Goal: Find specific page/section: Find specific page/section

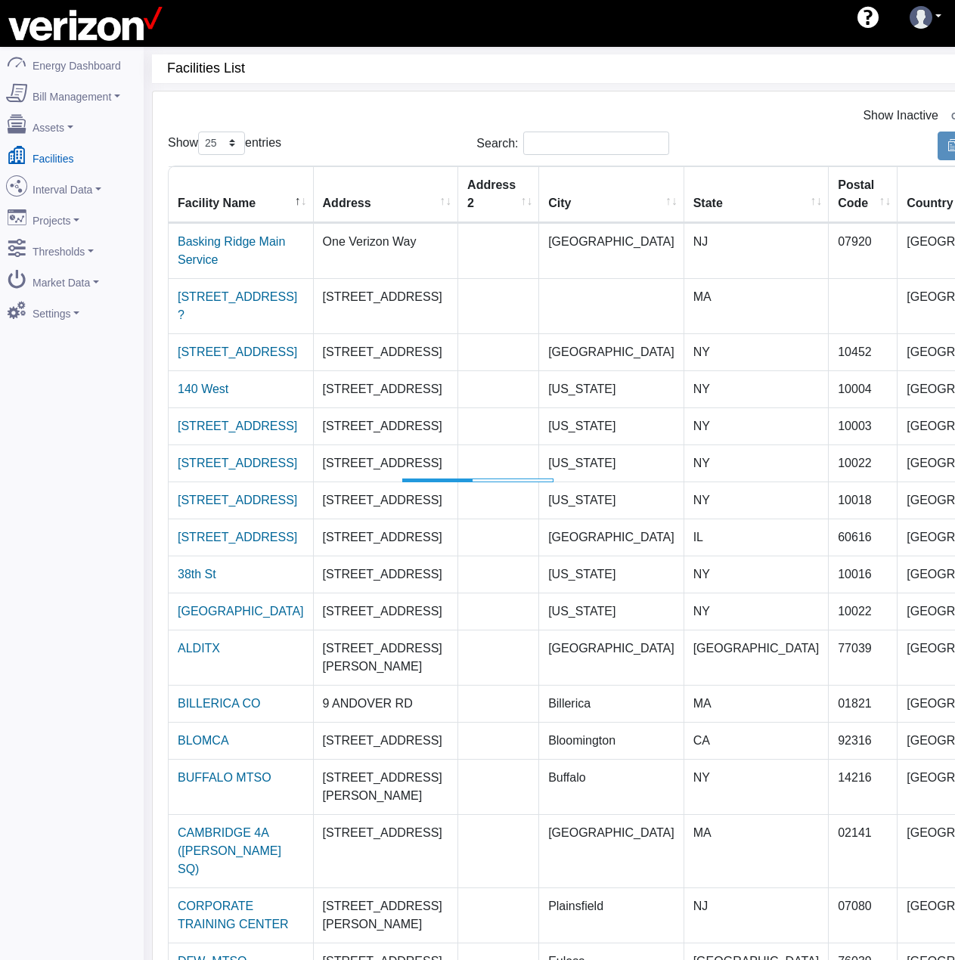
select select "25"
click at [277, 243] on link "Basking Ridge Main Service" at bounding box center [231, 250] width 107 height 31
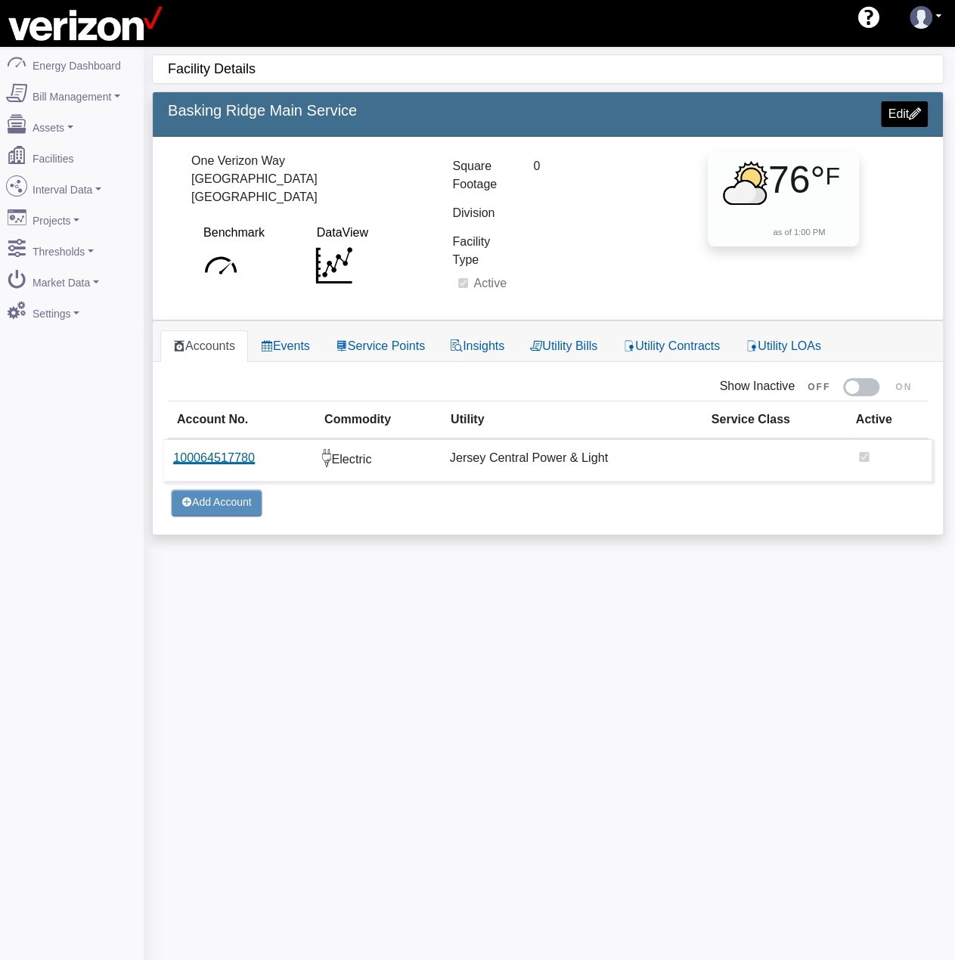
click at [233, 458] on link "100064517780" at bounding box center [214, 457] width 82 height 13
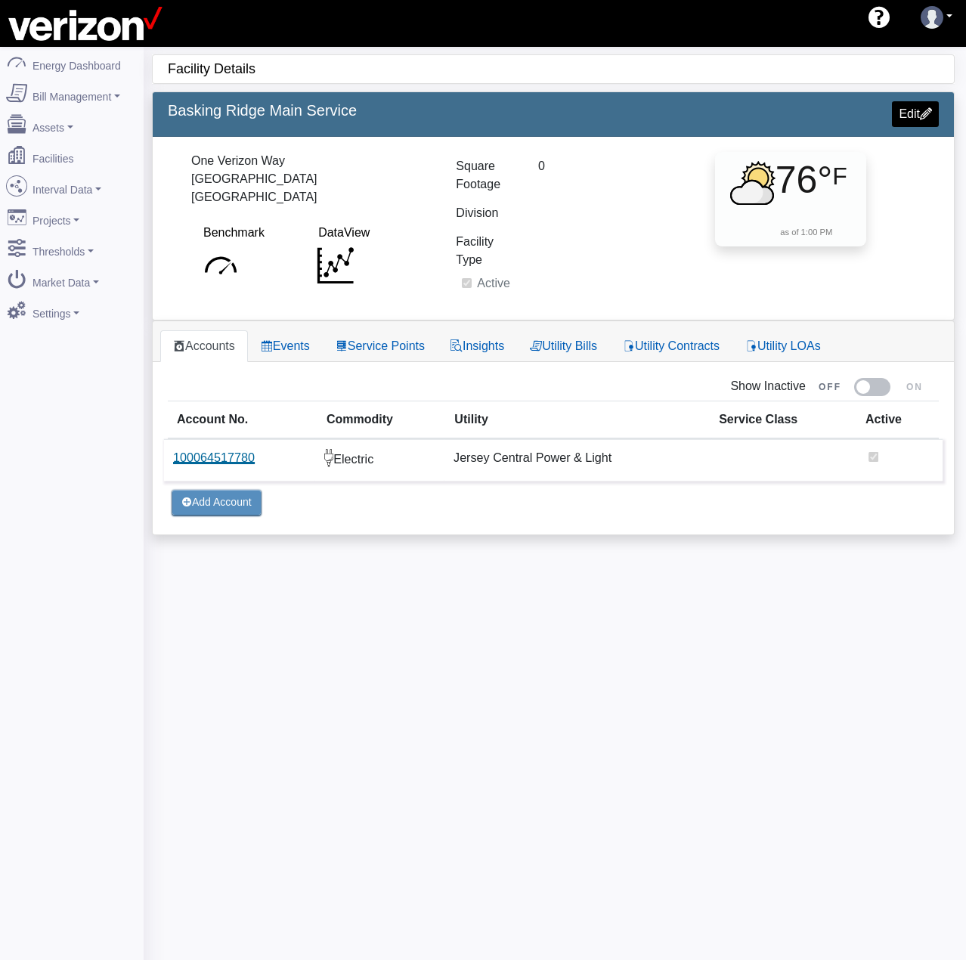
select select
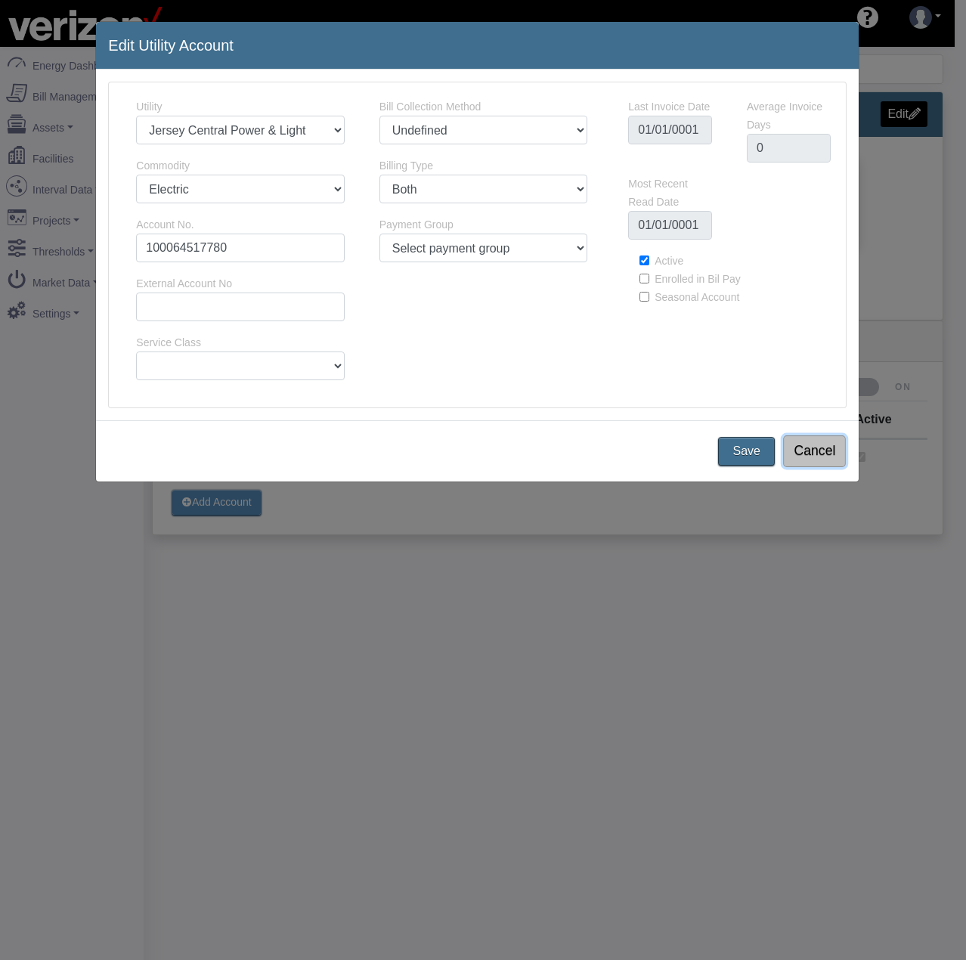
click at [810, 446] on button "Cancel" at bounding box center [814, 452] width 63 height 32
